Goal: Task Accomplishment & Management: Manage account settings

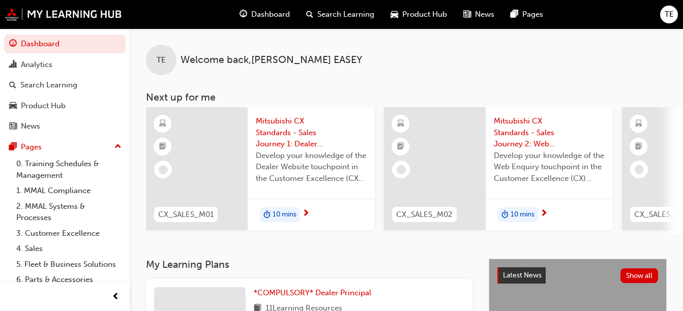
click at [672, 18] on span "TE" at bounding box center [669, 15] width 9 height 12
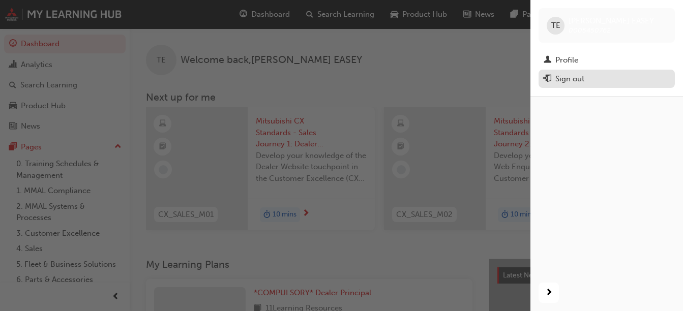
click at [572, 80] on div "Sign out" at bounding box center [570, 79] width 29 height 12
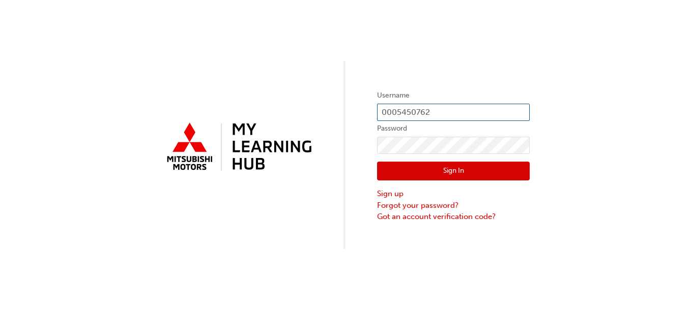
click at [445, 111] on input "0005450762" at bounding box center [453, 112] width 153 height 17
type input "0005456880"
click at [455, 171] on button "Sign In" at bounding box center [453, 171] width 153 height 19
